Goal: Find specific page/section: Find specific page/section

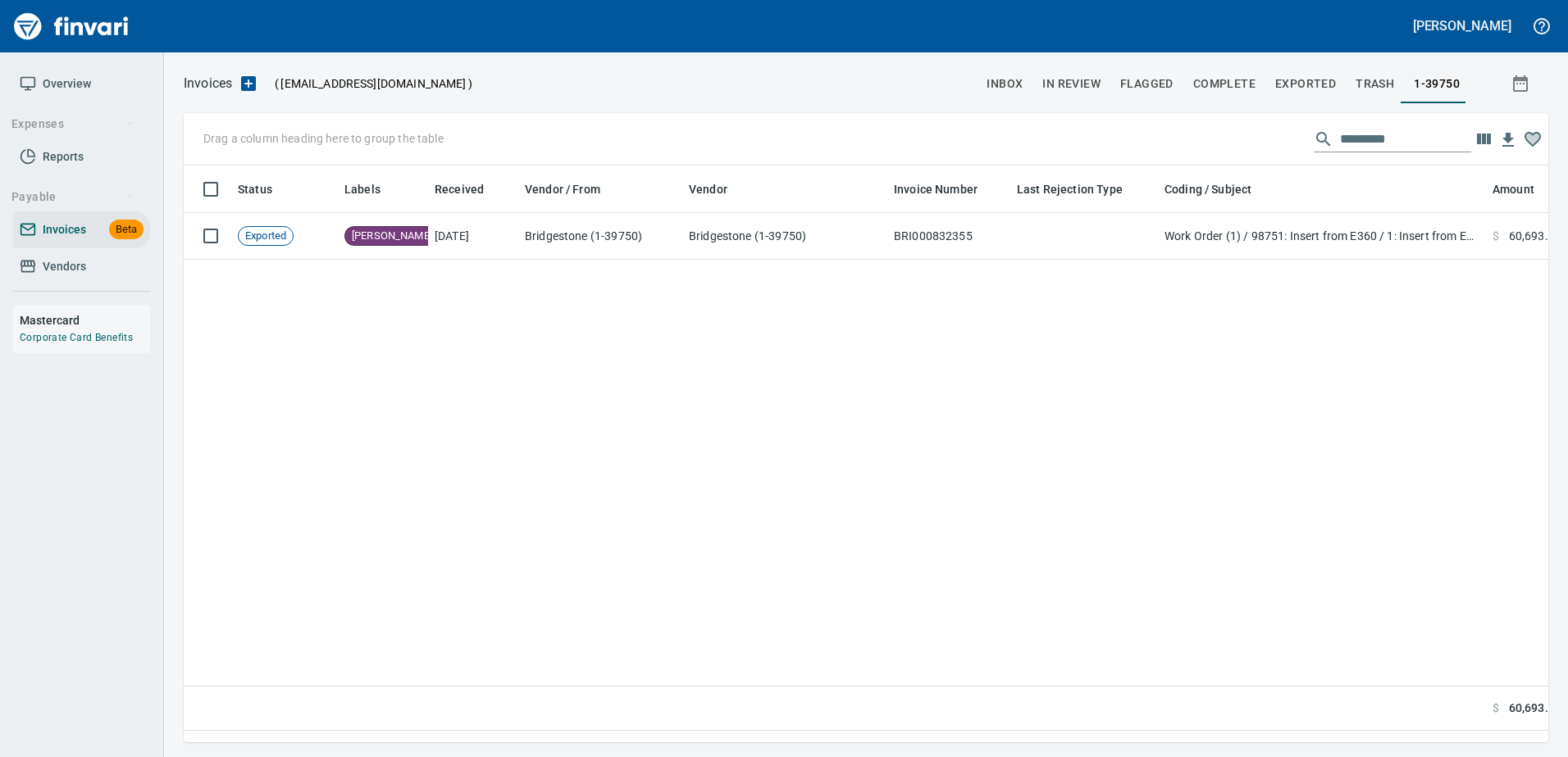
scroll to position [553, 1352]
click at [50, 259] on span "Vendors" at bounding box center [64, 267] width 43 height 21
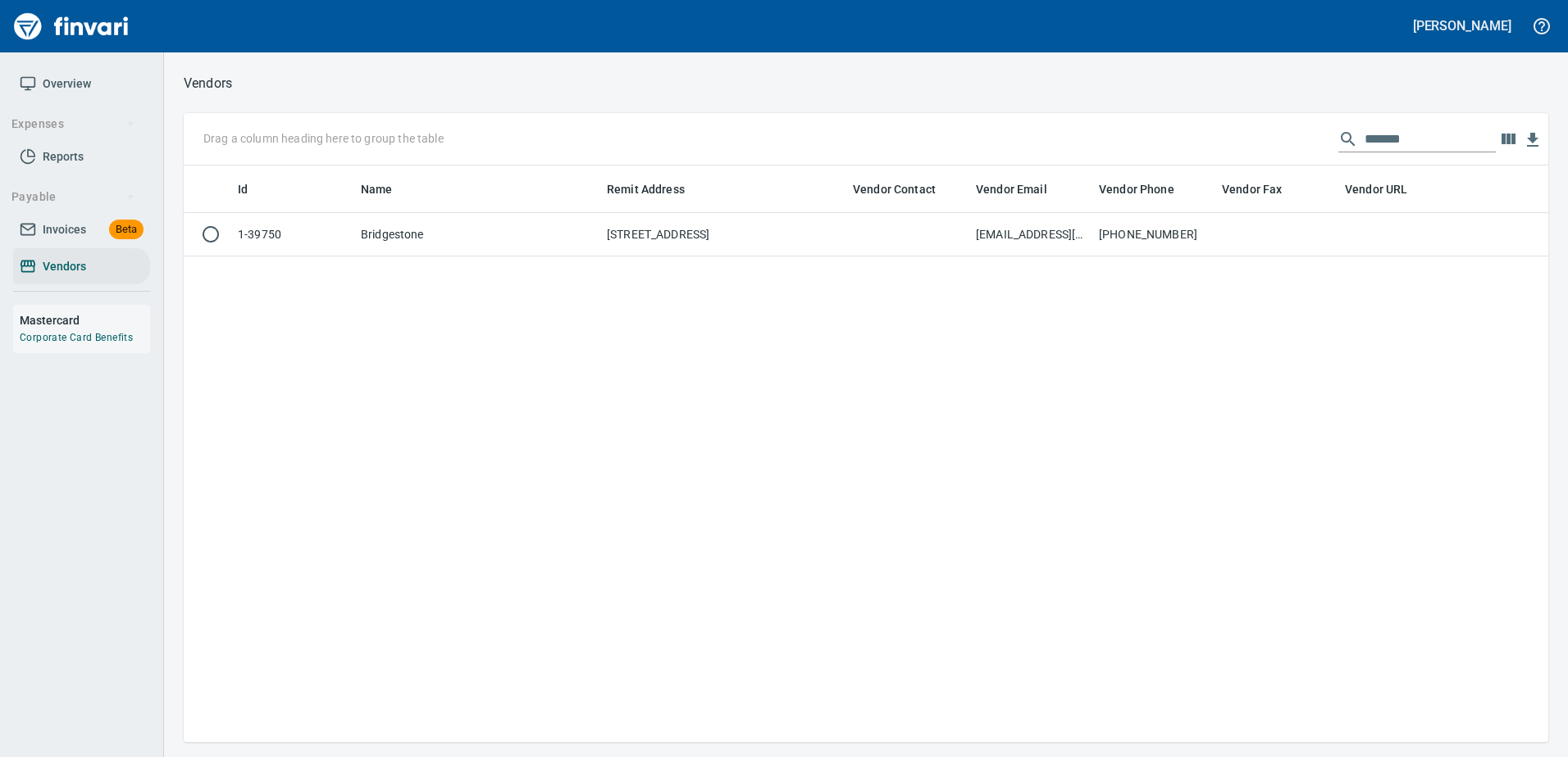
scroll to position [565, 1352]
drag, startPoint x: 1445, startPoint y: 141, endPoint x: 1008, endPoint y: 152, distance: 437.1
click at [1008, 152] on div "Drag a column heading here to group the table *******" at bounding box center [866, 140] width 1365 height 52
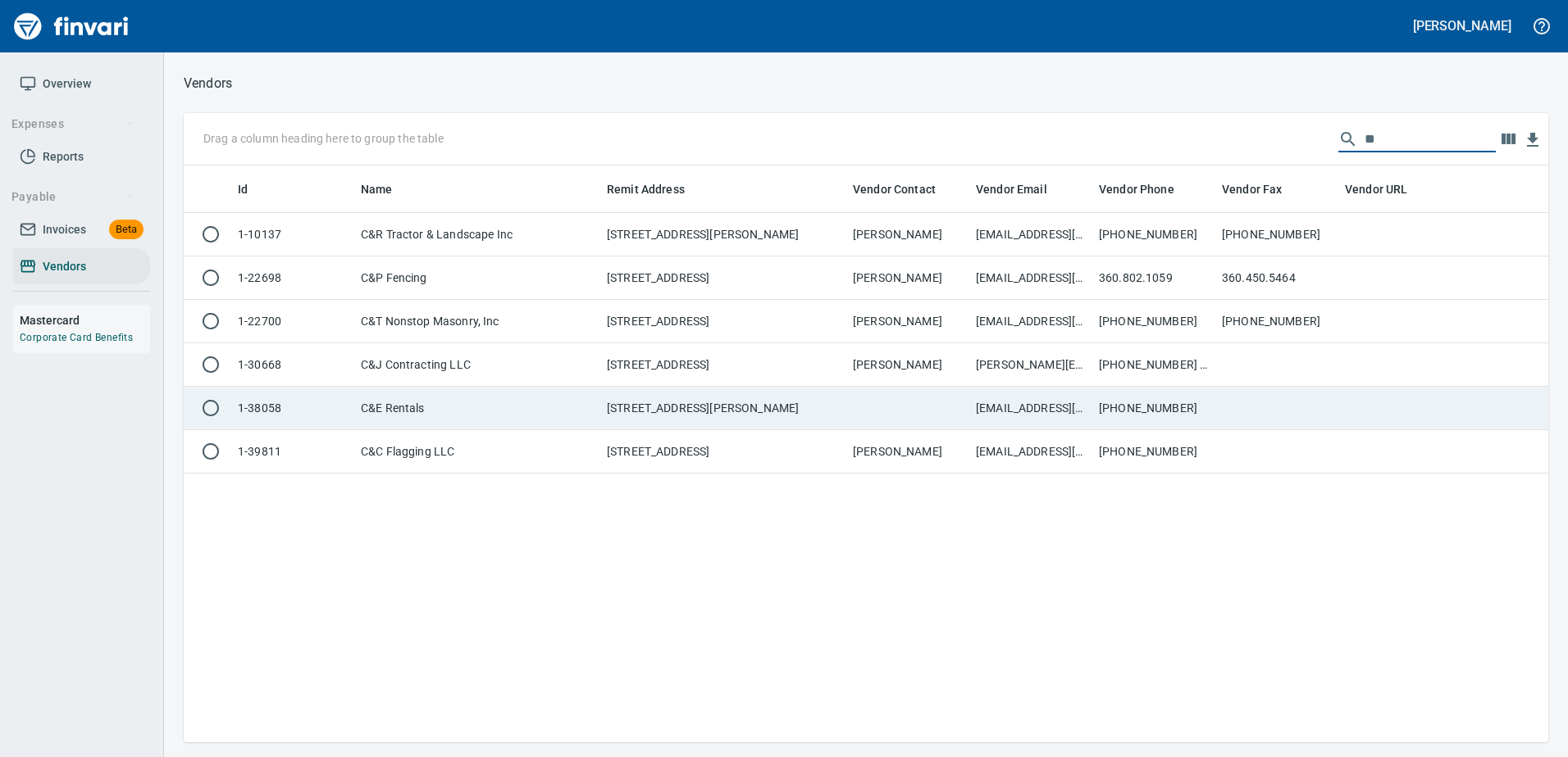
type input "**"
click at [590, 408] on td "C&E Rentals" at bounding box center [477, 408] width 246 height 43
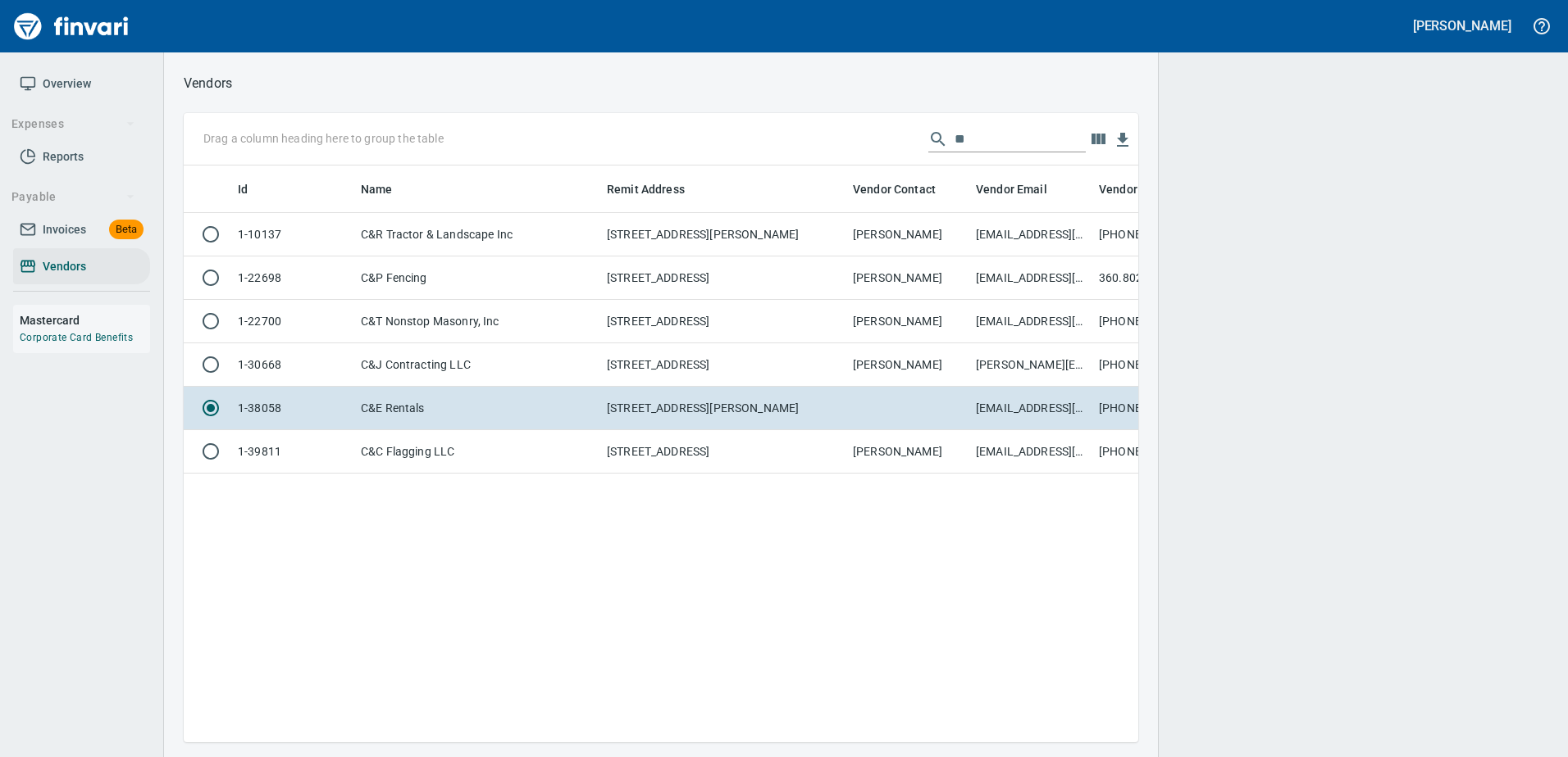
scroll to position [553, 942]
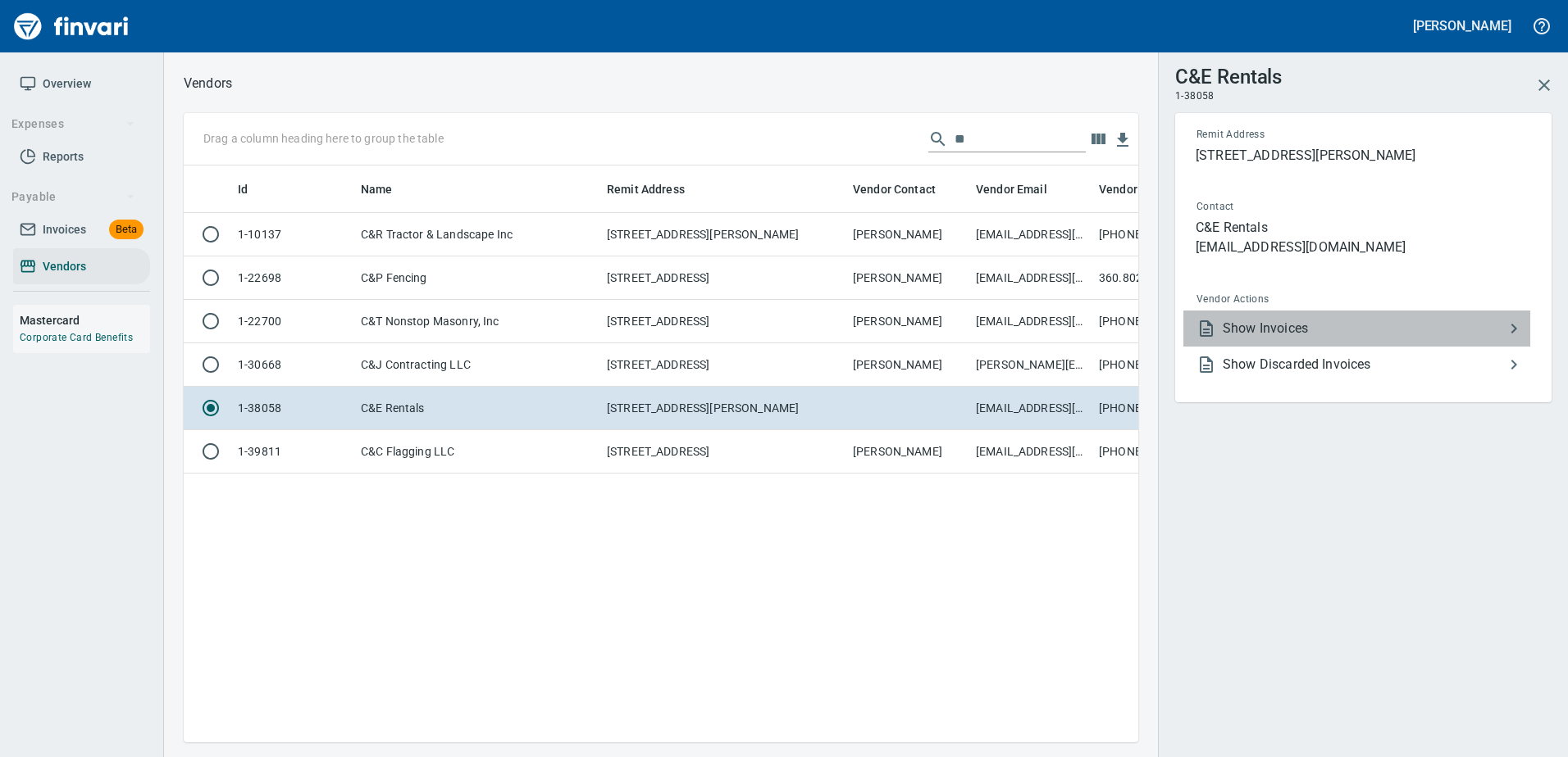
click at [1233, 337] on span "Show Invoices" at bounding box center [1364, 328] width 281 height 20
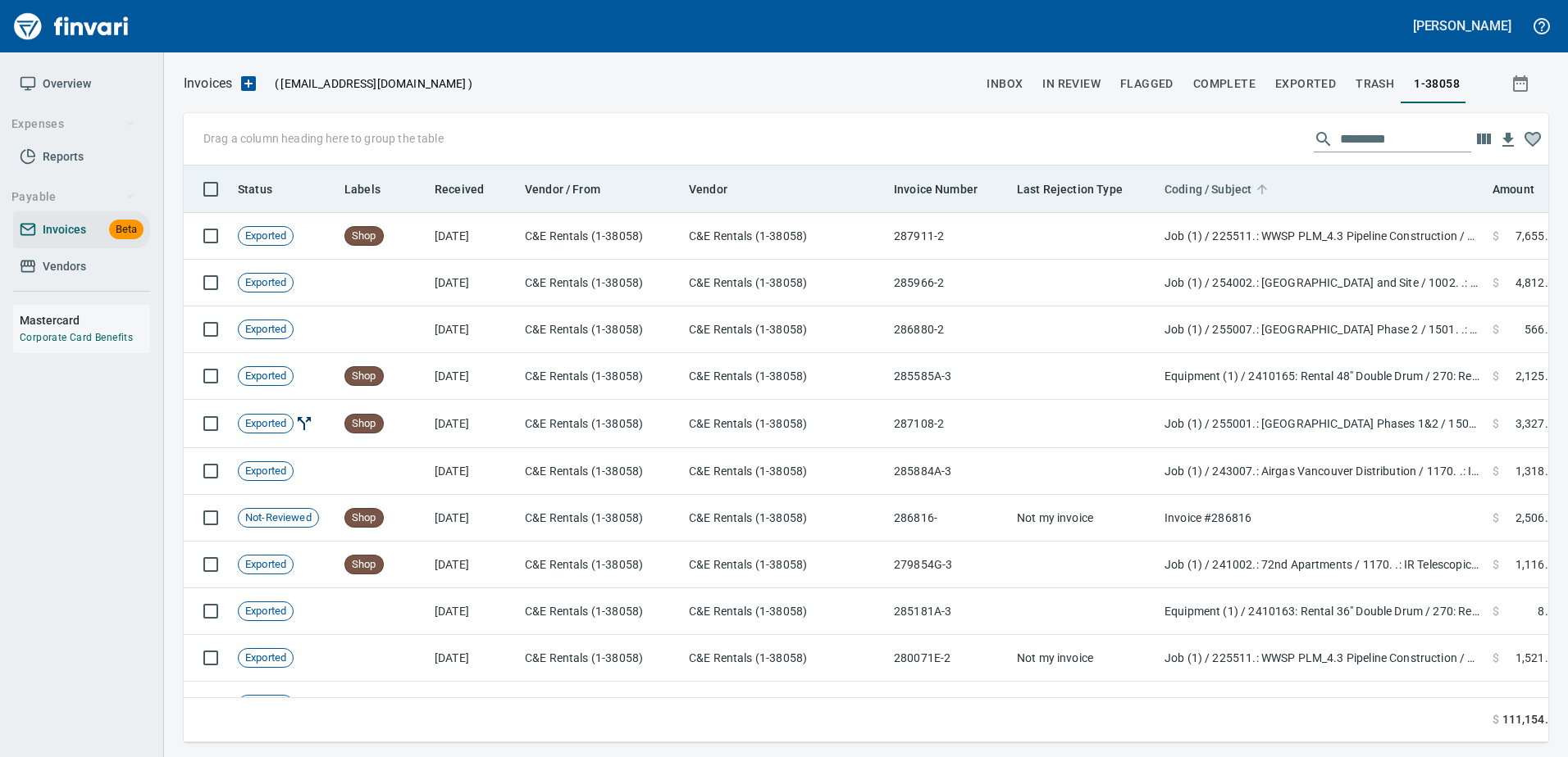
scroll to position [553, 1340]
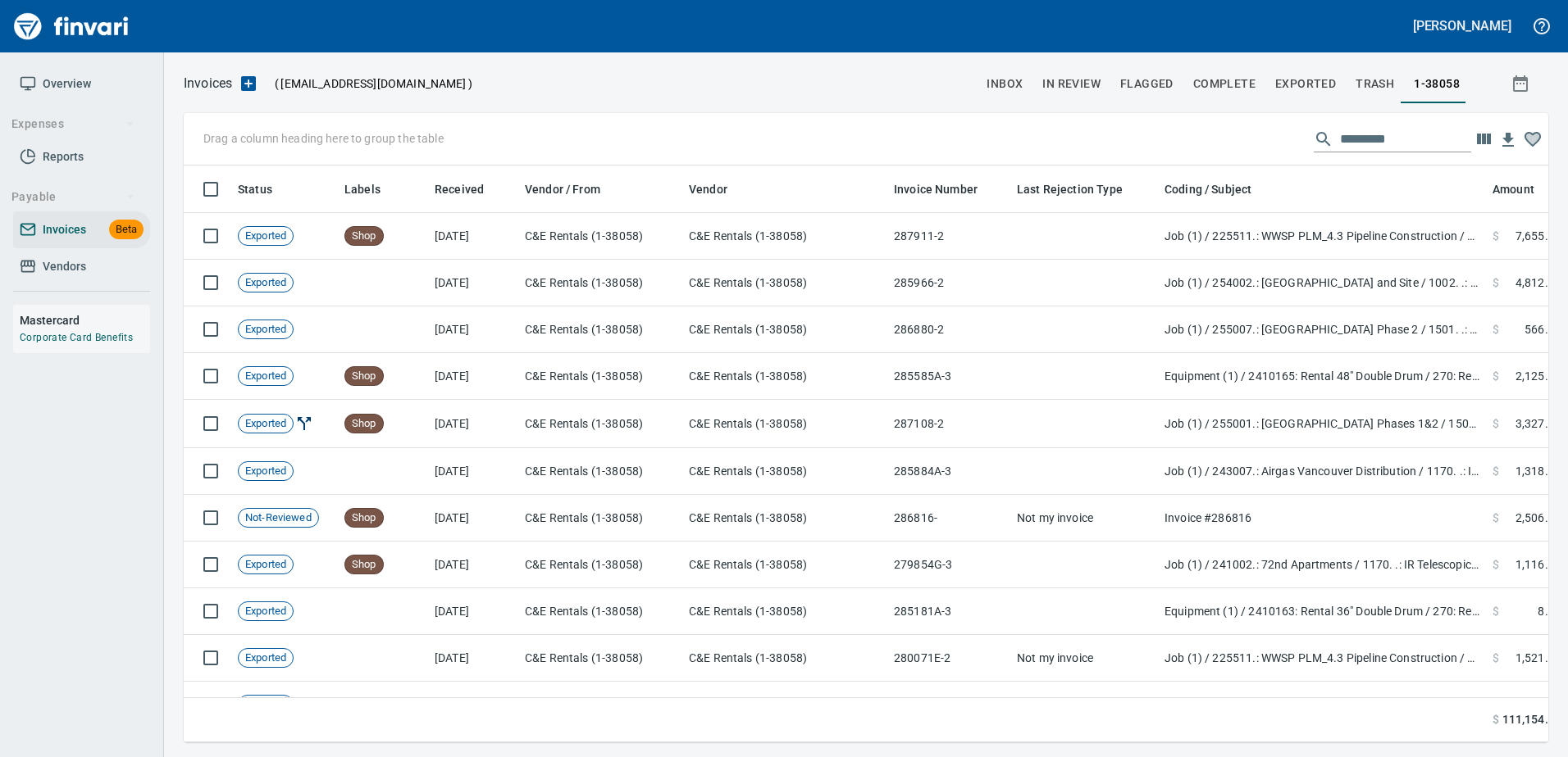
click at [1355, 130] on input "text" at bounding box center [1406, 140] width 131 height 26
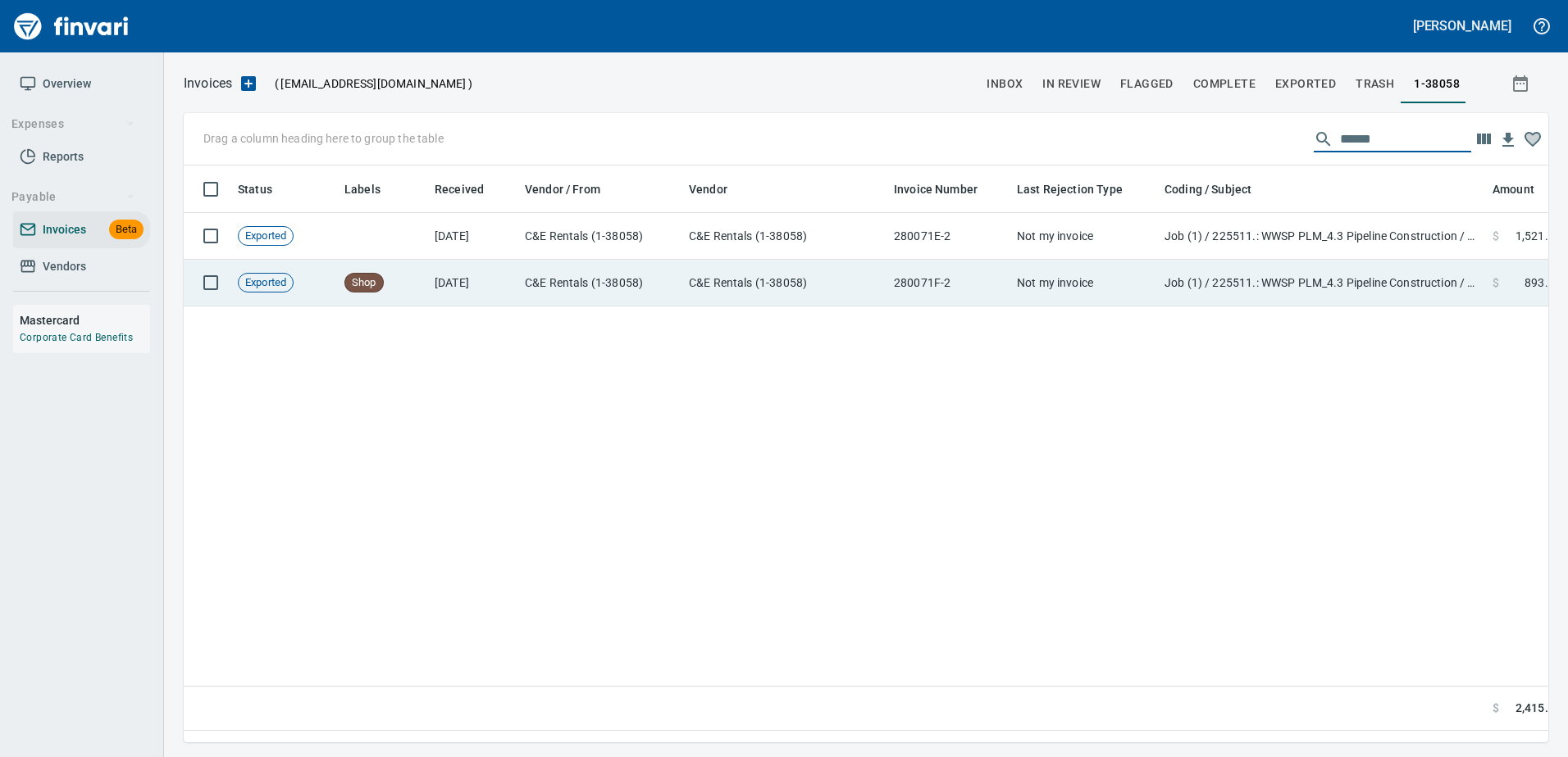
type input "******"
click at [1057, 292] on td "Not my invoice" at bounding box center [1083, 283] width 147 height 47
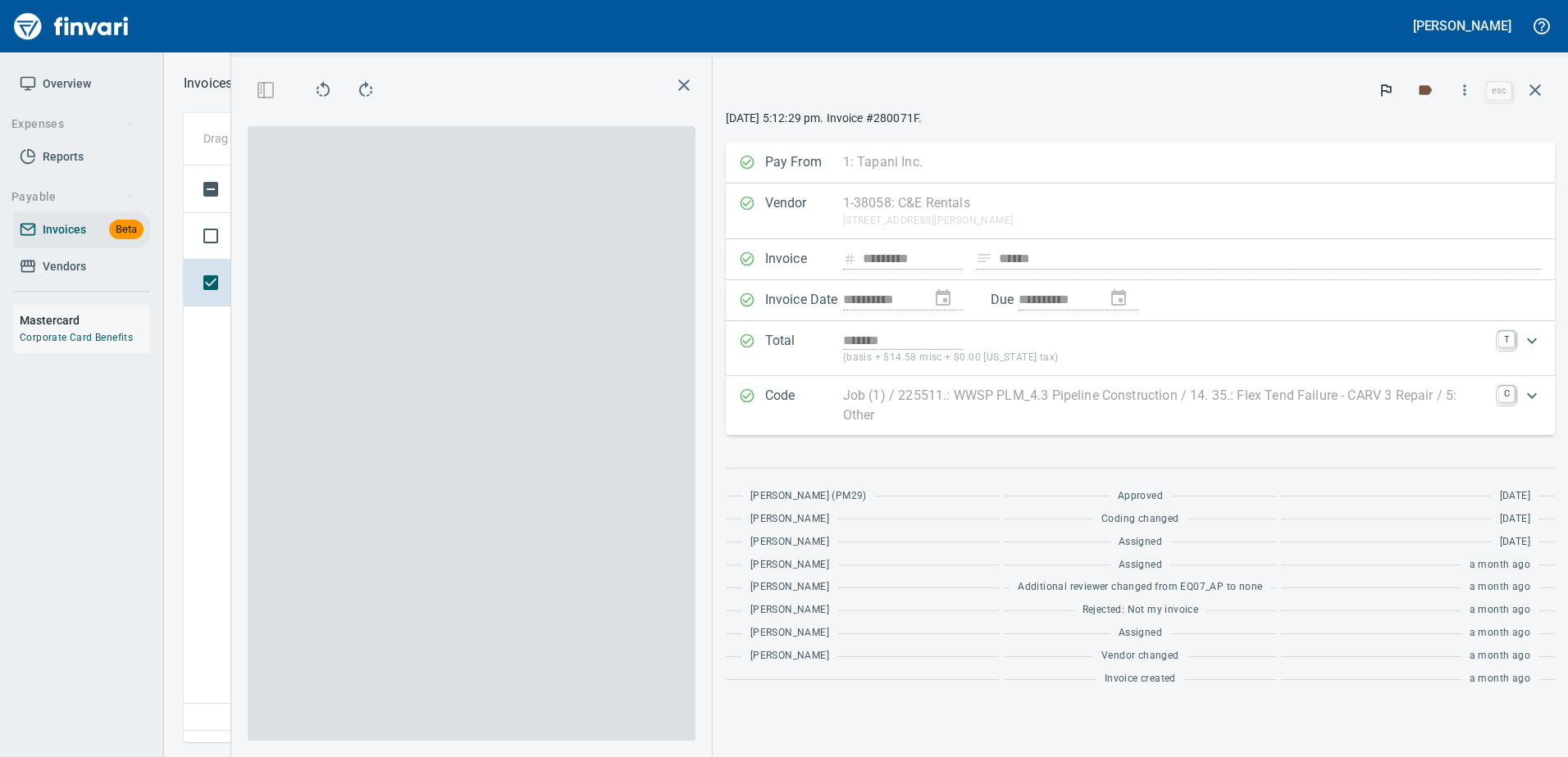
scroll to position [553, 942]
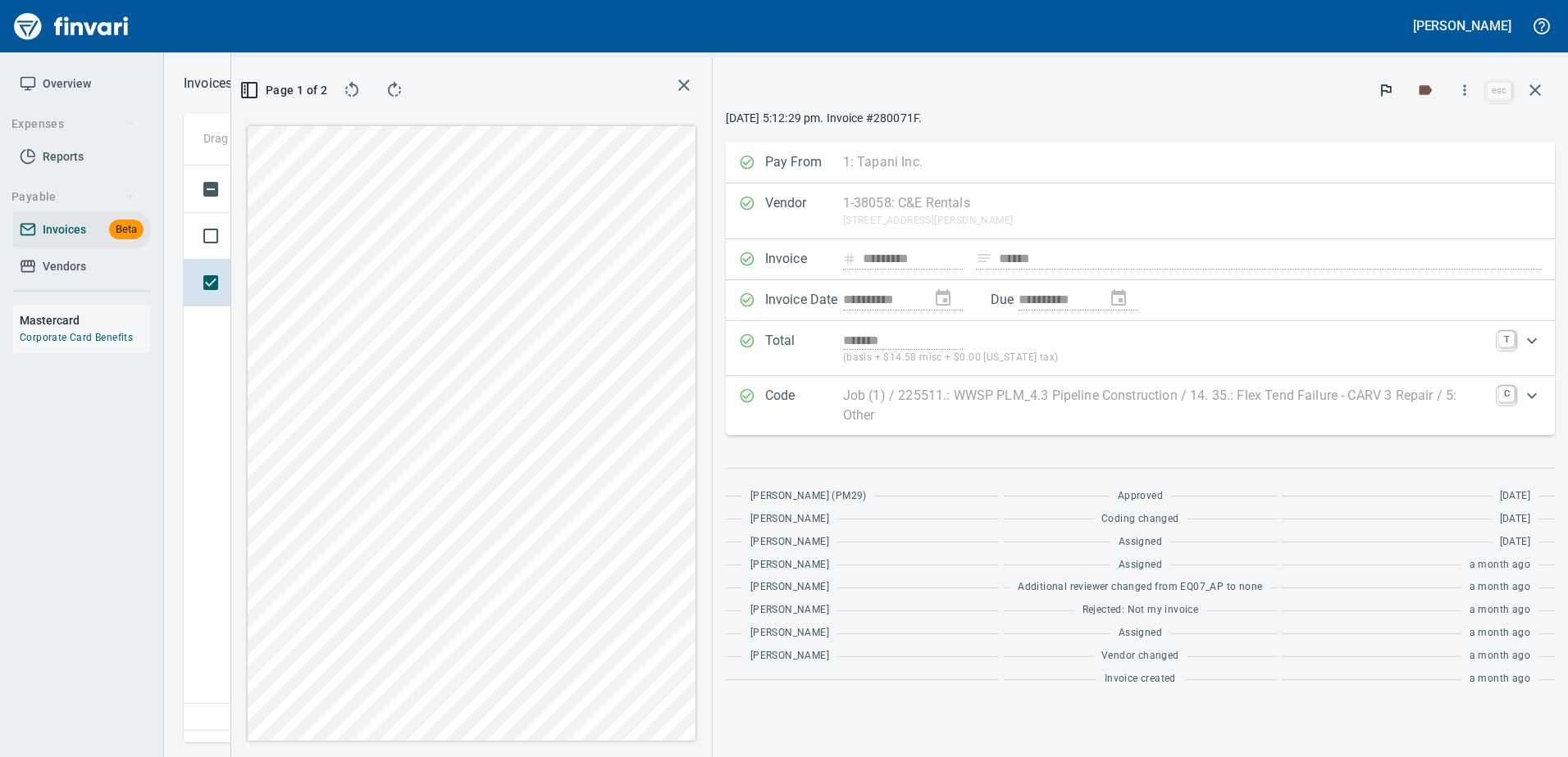
click at [952, 401] on p "Job (1) / 225511.: WWSP PLM_4.3 Pipeline Construction / 14. 35.: Flex Tend Fail…" at bounding box center [1165, 406] width 646 height 39
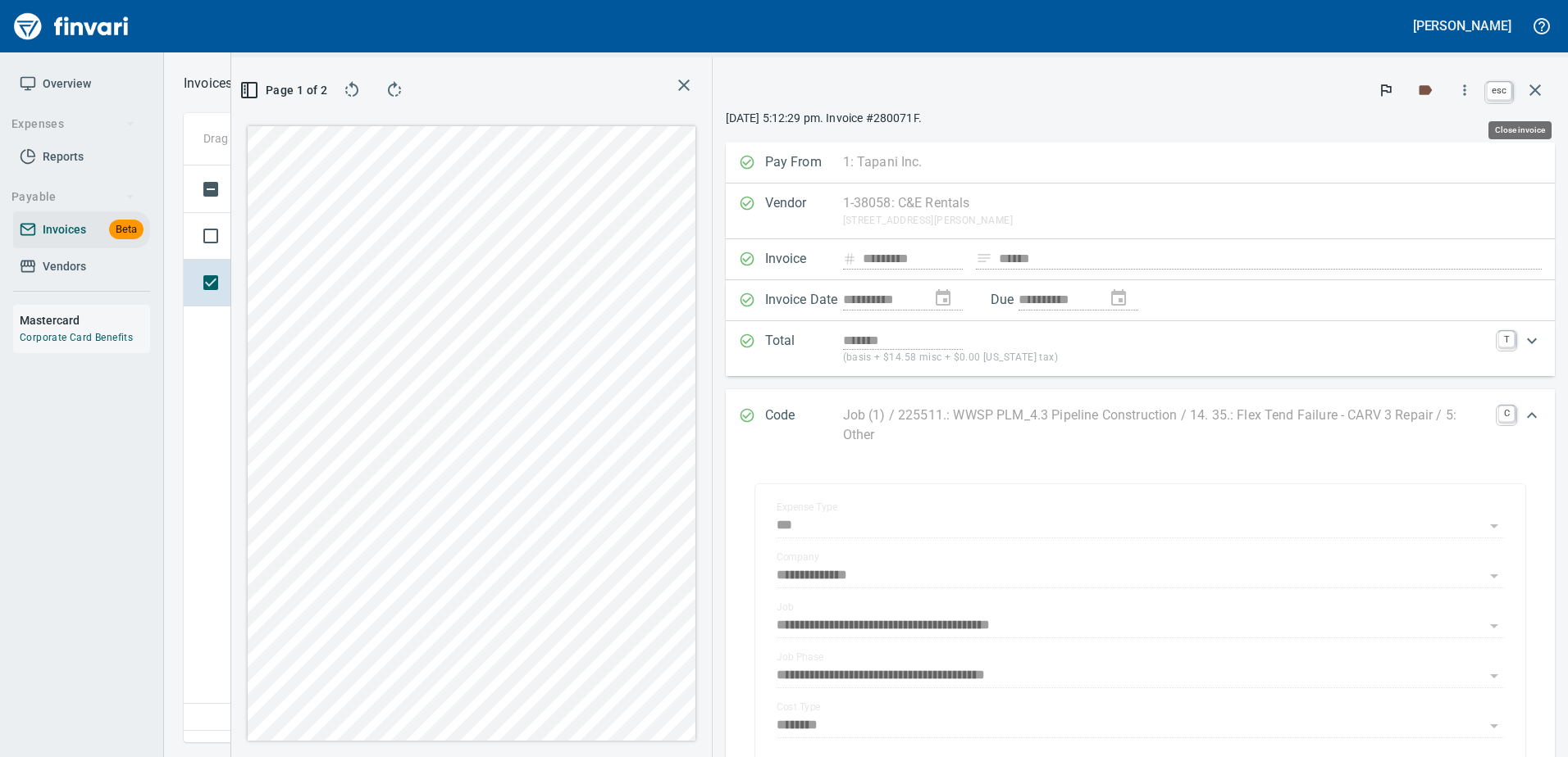
click at [1541, 87] on icon "button" at bounding box center [1534, 90] width 20 height 20
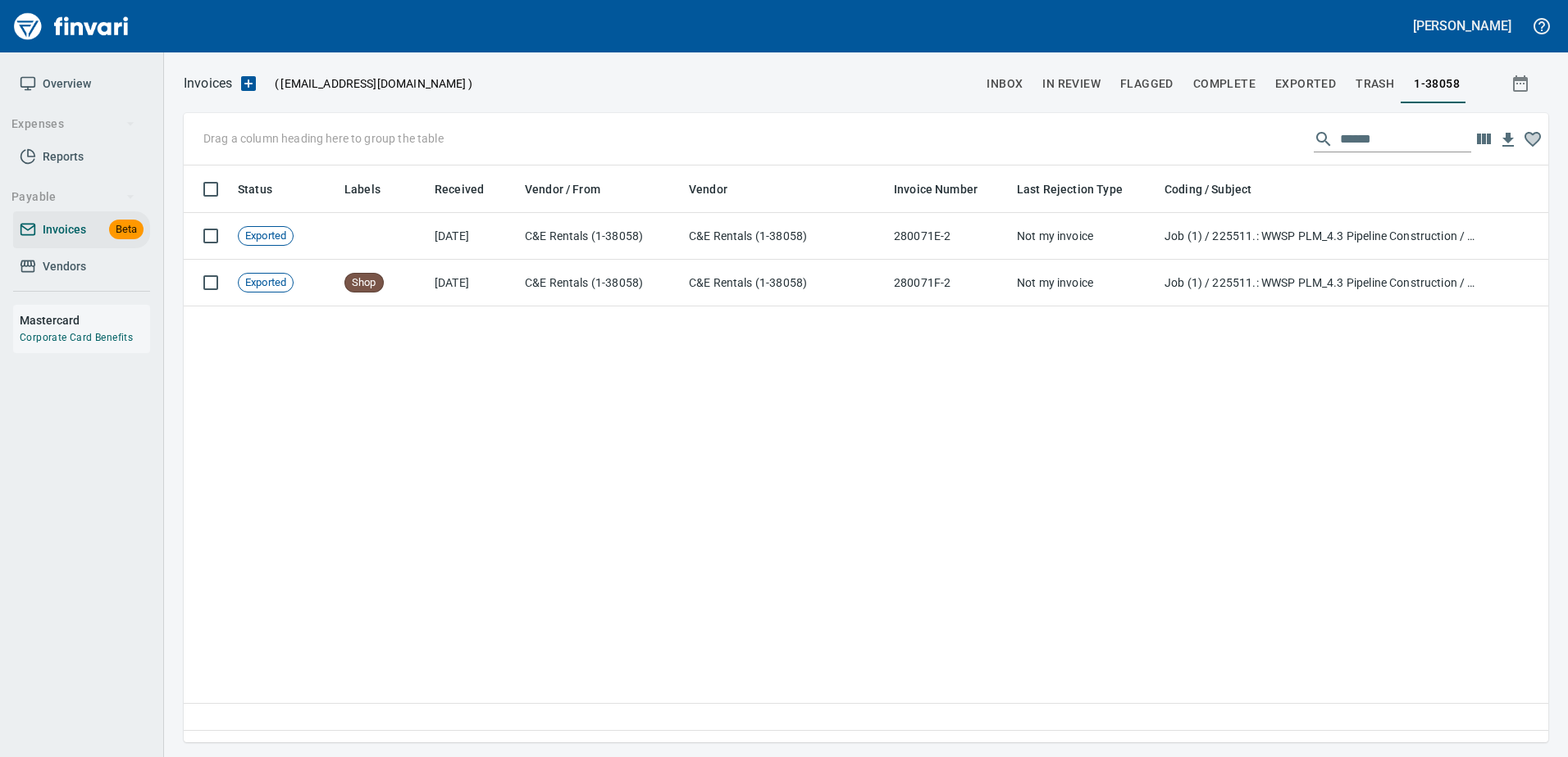
scroll to position [553, 1350]
